Goal: Information Seeking & Learning: Learn about a topic

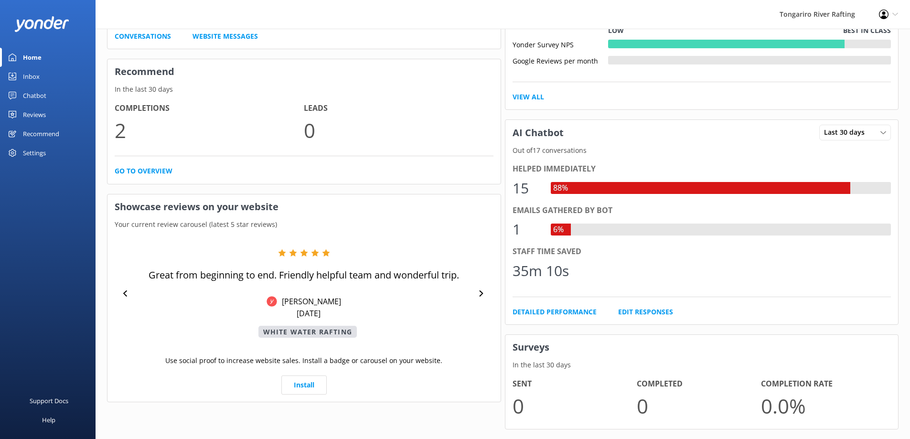
scroll to position [350, 0]
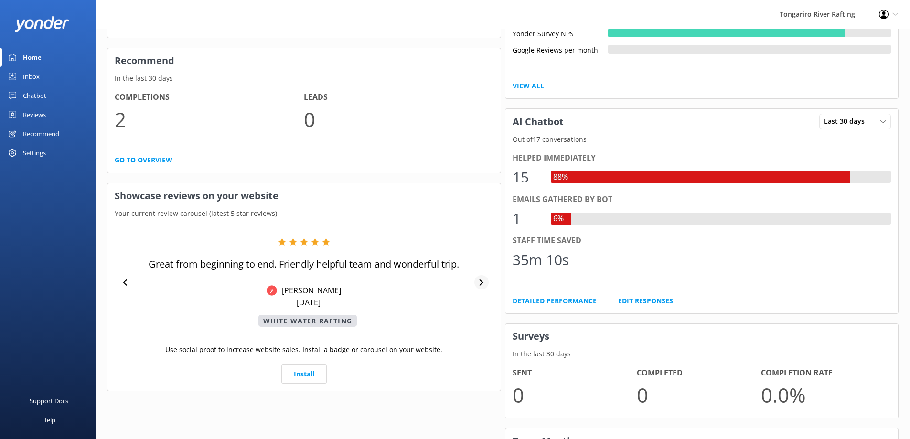
click at [480, 283] on icon at bounding box center [481, 282] width 6 height 6
click at [484, 283] on icon at bounding box center [481, 282] width 6 height 6
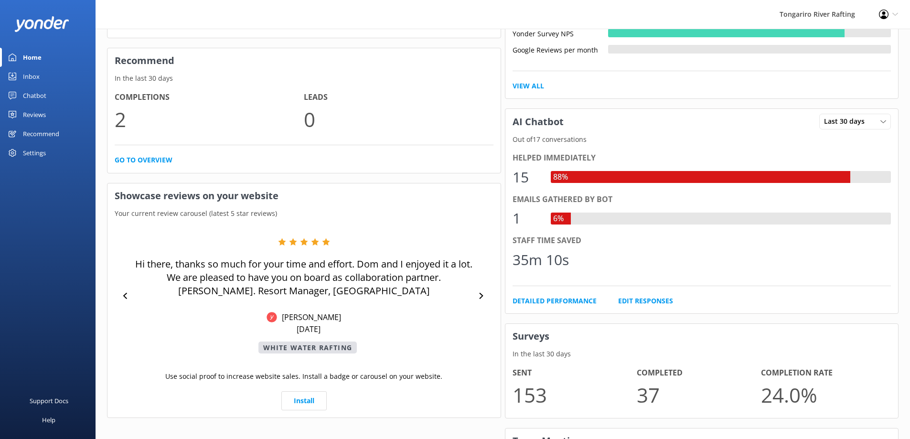
click at [484, 283] on div "Hi there, thanks so much for your time and effort. Dom and I enjoyed it a lot. …" at bounding box center [304, 296] width 379 height 116
click at [478, 294] on div at bounding box center [481, 295] width 14 height 14
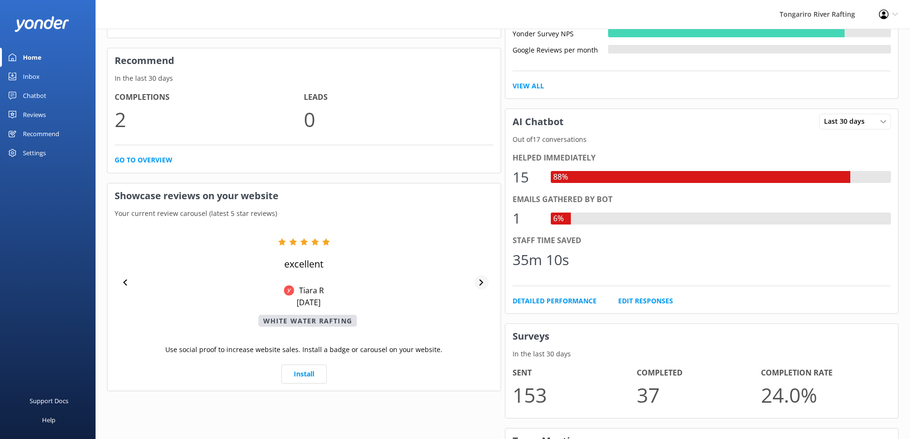
click at [479, 294] on div "excellent Tiara R Sep 6, 2025 White Water Rafting" at bounding box center [304, 282] width 379 height 89
click at [480, 280] on icon at bounding box center [482, 282] width 4 height 6
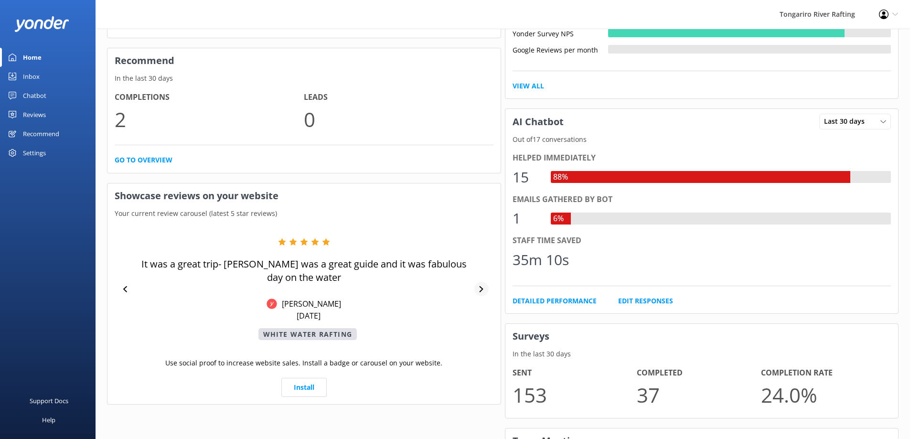
click at [483, 284] on div at bounding box center [481, 289] width 14 height 14
click at [484, 284] on div at bounding box center [481, 289] width 14 height 14
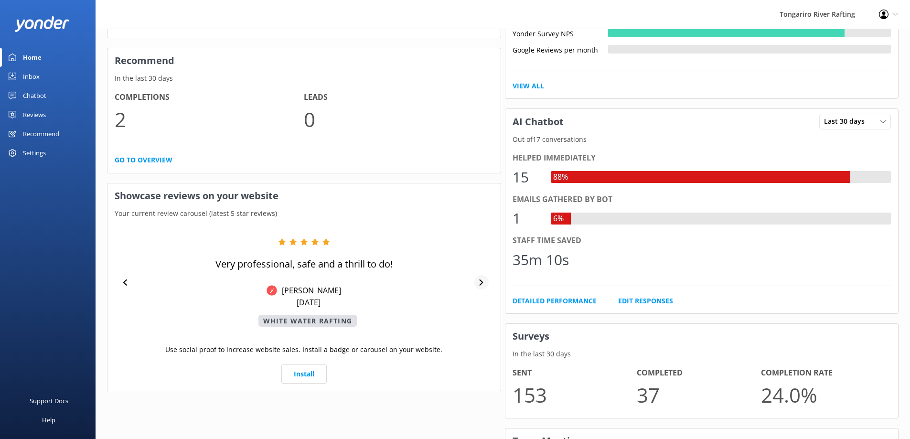
click at [479, 275] on div at bounding box center [481, 282] width 14 height 14
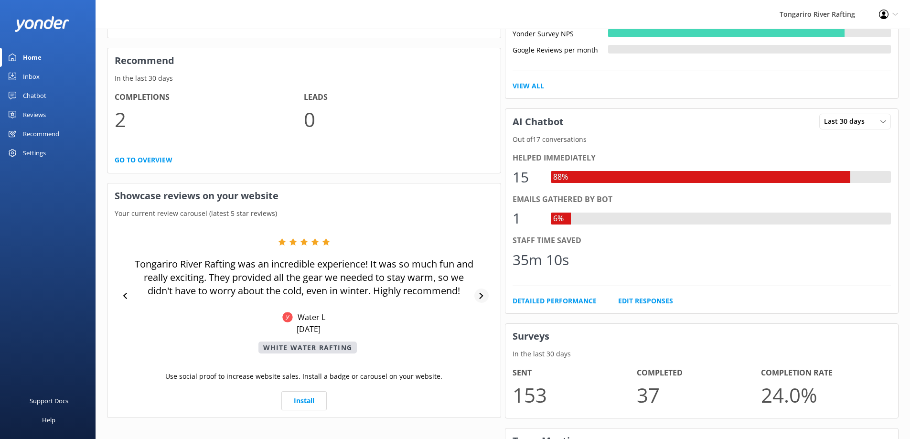
click at [484, 299] on div at bounding box center [481, 295] width 14 height 14
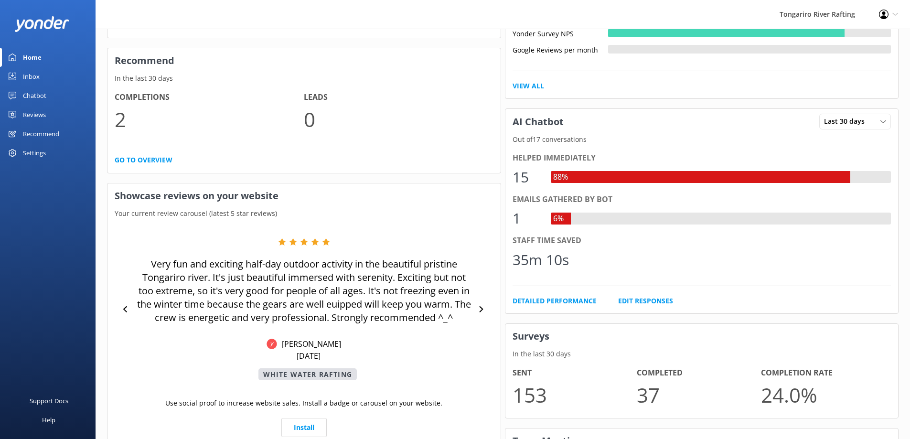
click at [486, 298] on div "Very fun and exciting half-day outdoor activity in the beautiful pristine Tonga…" at bounding box center [304, 309] width 379 height 142
click at [481, 311] on icon at bounding box center [482, 309] width 4 height 6
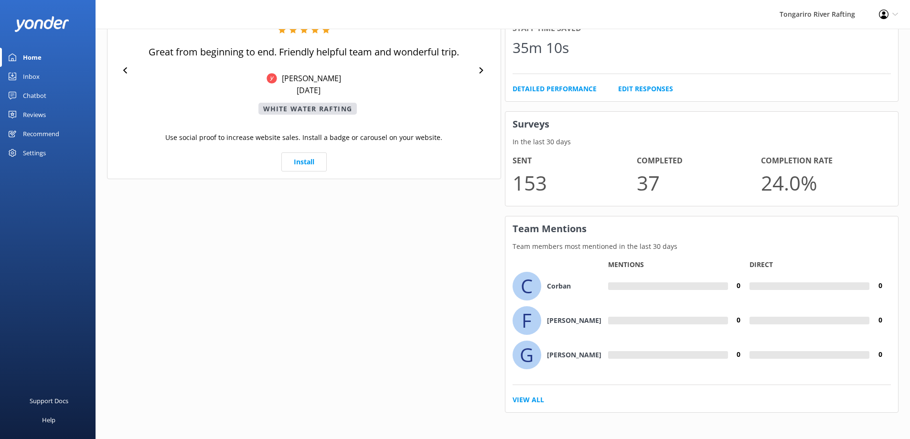
scroll to position [565, 0]
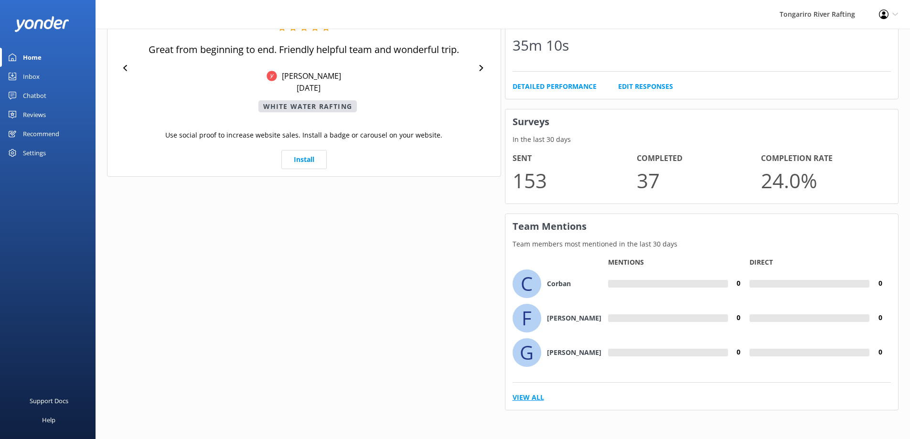
click at [524, 401] on link "View All" at bounding box center [528, 397] width 32 height 11
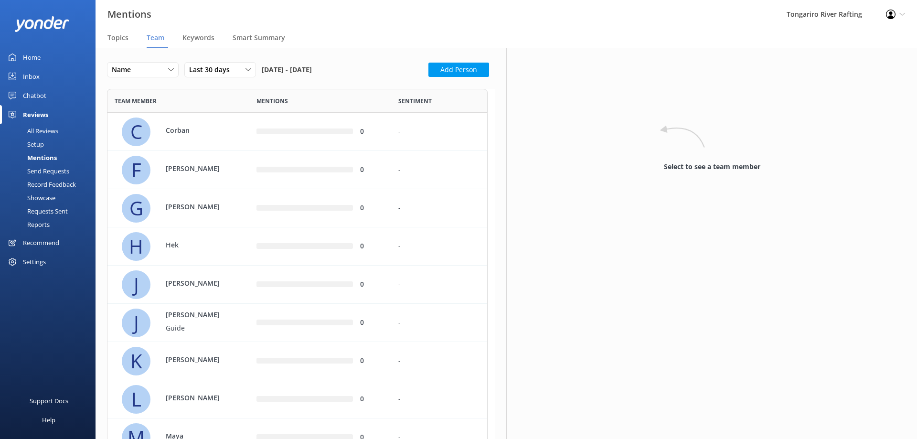
click at [30, 59] on div "Home" at bounding box center [32, 57] width 18 height 19
